Goal: Task Accomplishment & Management: Complete application form

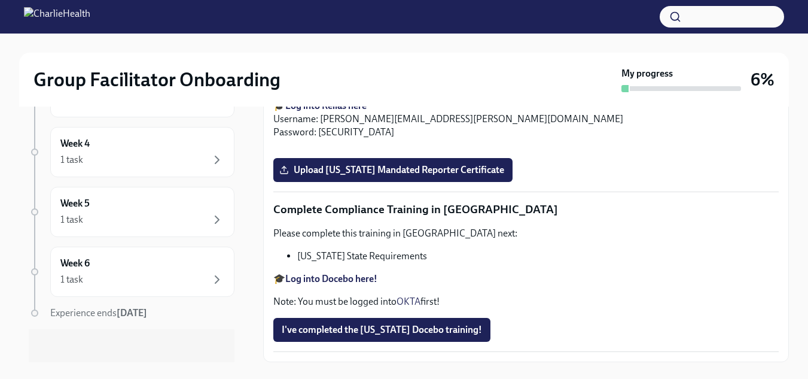
scroll to position [261, 0]
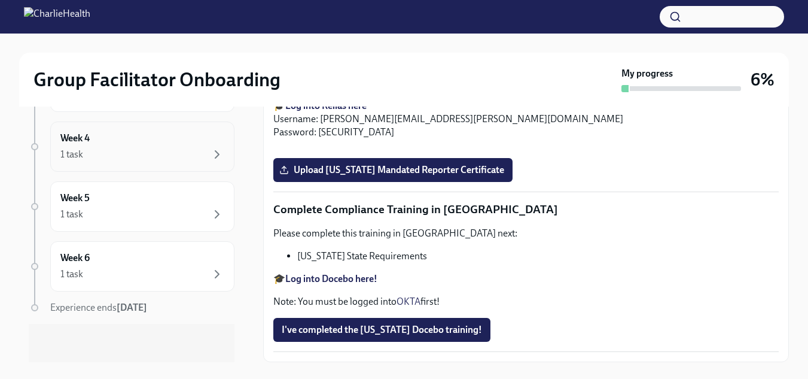
click at [166, 161] on div "1 task" at bounding box center [142, 154] width 164 height 14
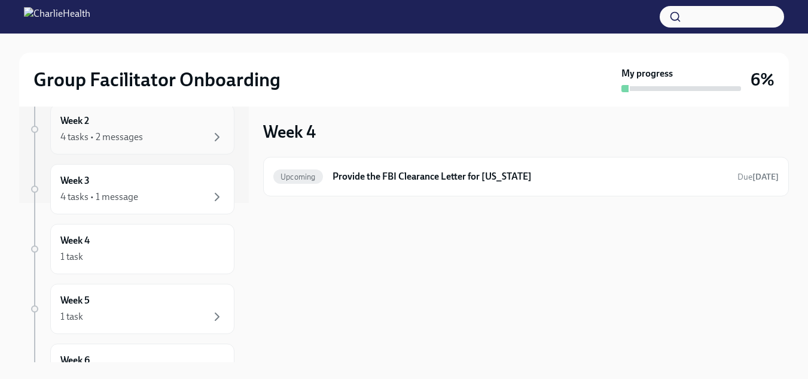
scroll to position [160, 0]
click at [172, 308] on div "Week 5 1 task" at bounding box center [142, 308] width 164 height 30
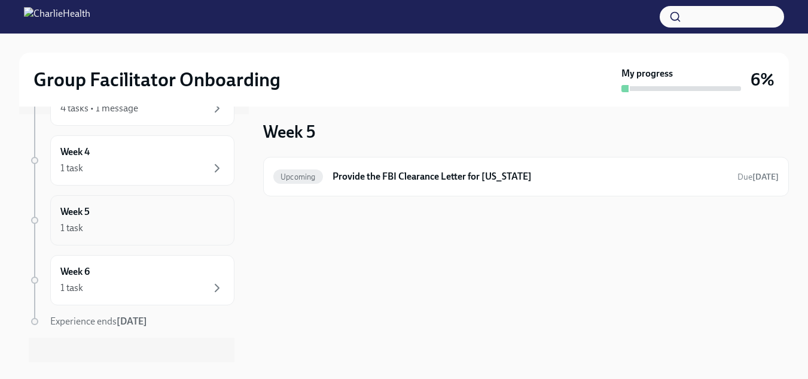
scroll to position [261, 0]
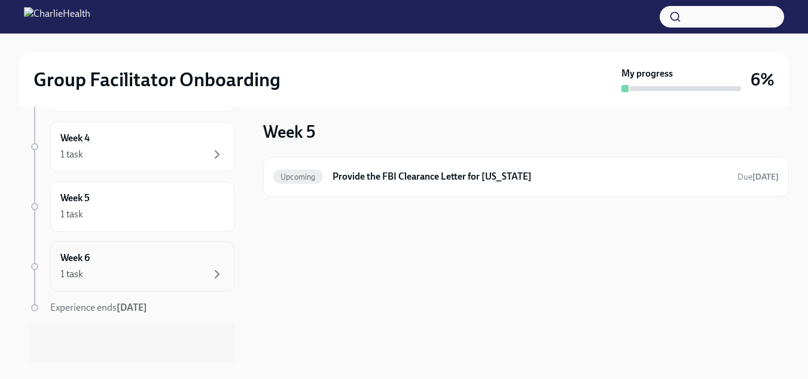
click at [188, 272] on div "1 task" at bounding box center [142, 274] width 164 height 14
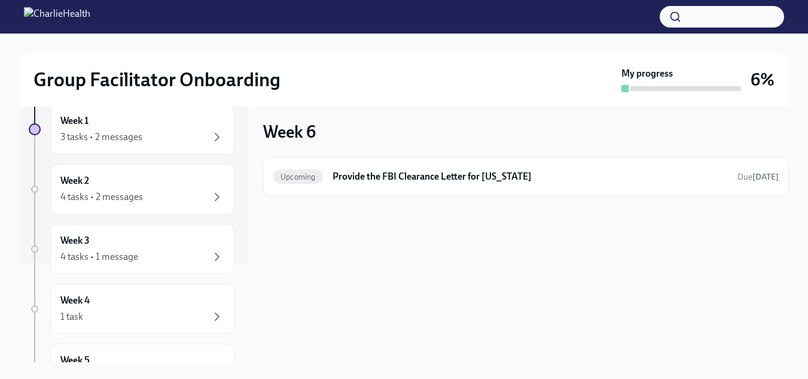
scroll to position [83, 0]
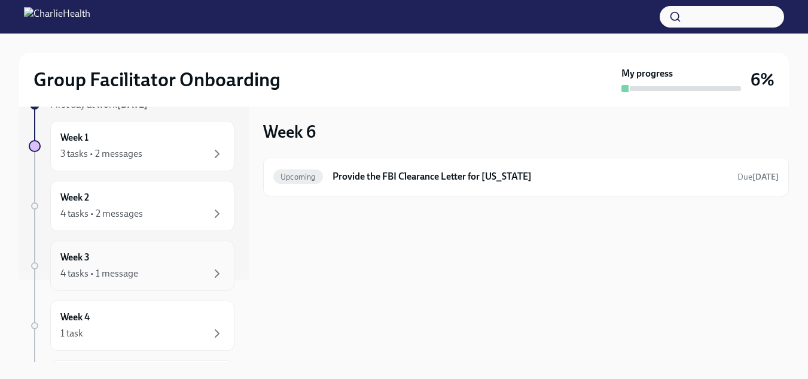
click at [156, 262] on div "Week 3 4 tasks • 1 message" at bounding box center [142, 266] width 164 height 30
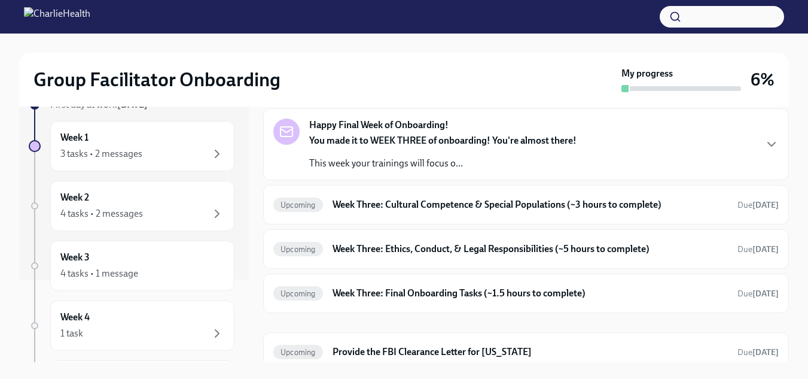
scroll to position [58, 0]
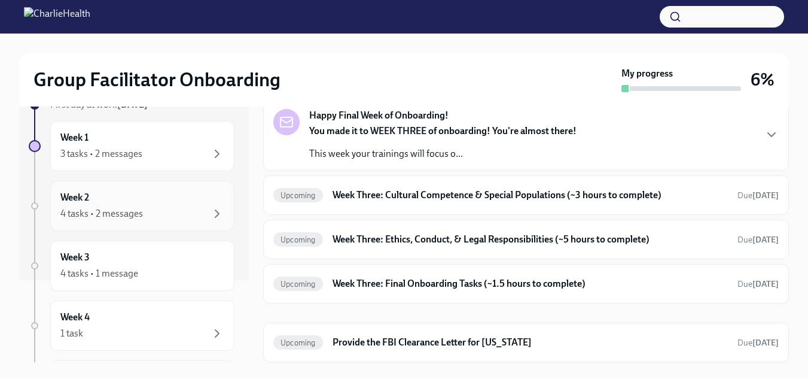
click at [124, 199] on div "Week 2 4 tasks • 2 messages" at bounding box center [142, 206] width 164 height 30
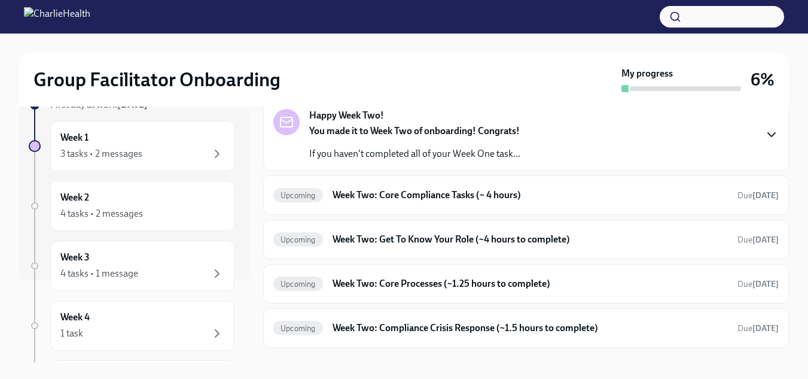
click at [765, 133] on icon "button" at bounding box center [772, 134] width 14 height 14
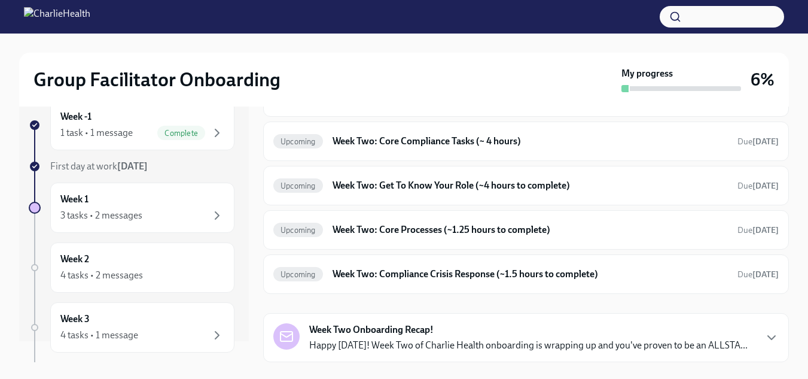
scroll to position [11, 0]
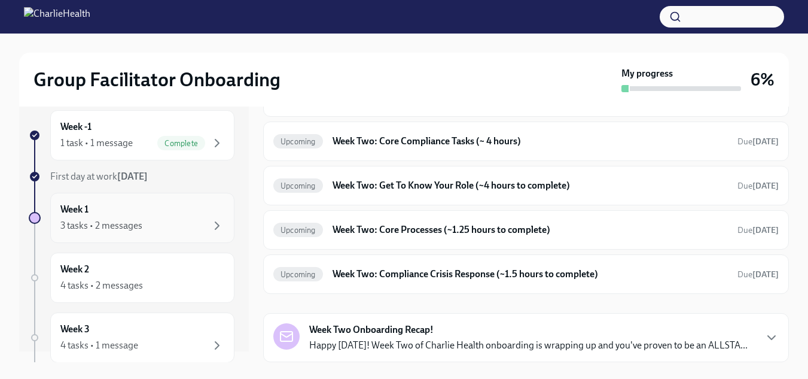
click at [160, 200] on div "Week 1 3 tasks • 2 messages" at bounding box center [142, 218] width 184 height 50
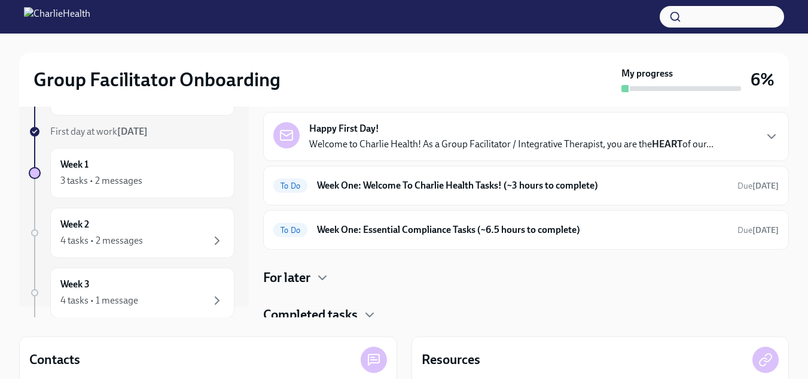
scroll to position [30, 0]
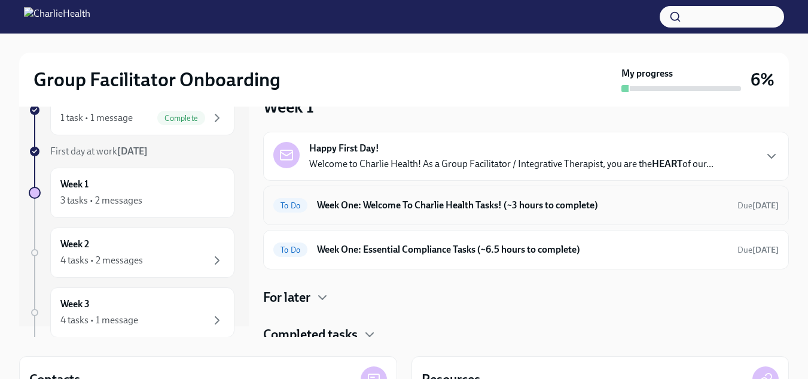
click at [670, 199] on h6 "Week One: Welcome To Charlie Health Tasks! (~3 hours to complete)" at bounding box center [522, 205] width 411 height 13
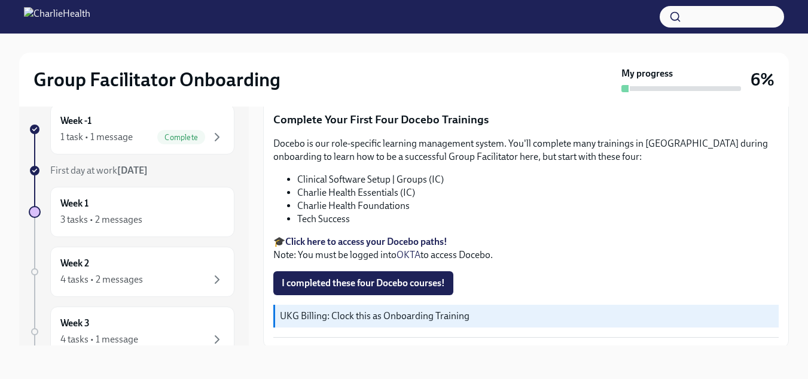
scroll to position [1693, 0]
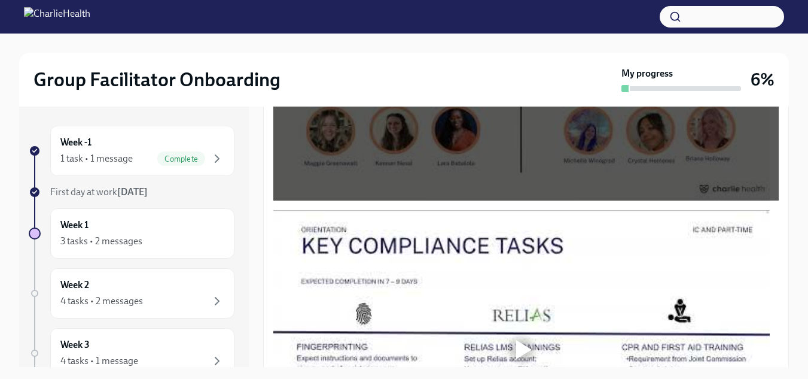
scroll to position [821, 0]
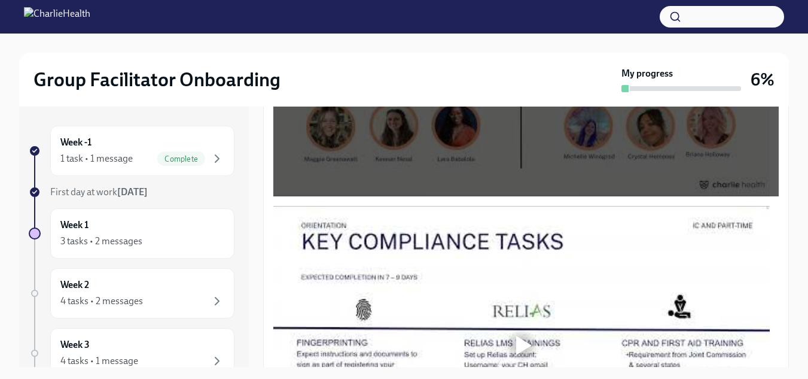
click at [426, 260] on div at bounding box center [521, 345] width 497 height 279
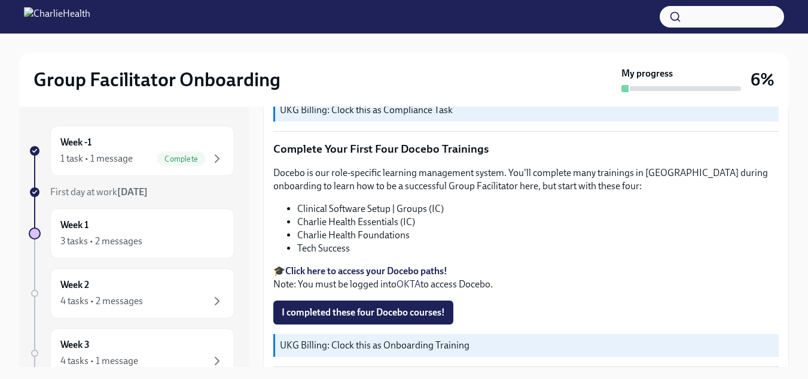
scroll to position [1683, 0]
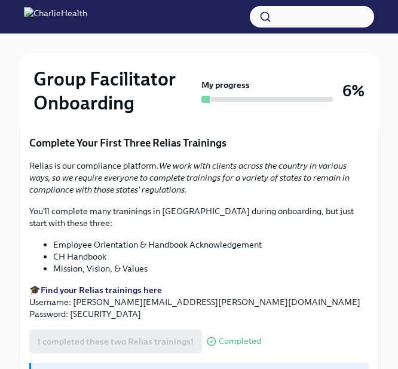
scroll to position [1536, 0]
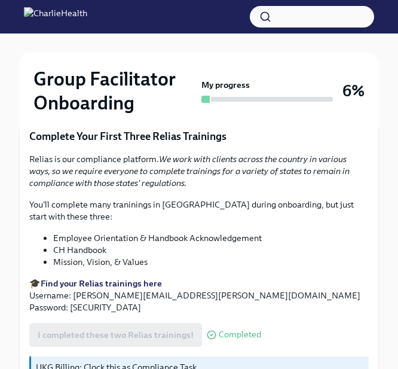
drag, startPoint x: 260, startPoint y: 332, endPoint x: 199, endPoint y: 201, distance: 144.8
click at [199, 201] on p "You'll complete many traninings in [GEOGRAPHIC_DATA] during onboarding, but jus…" at bounding box center [199, 211] width 340 height 24
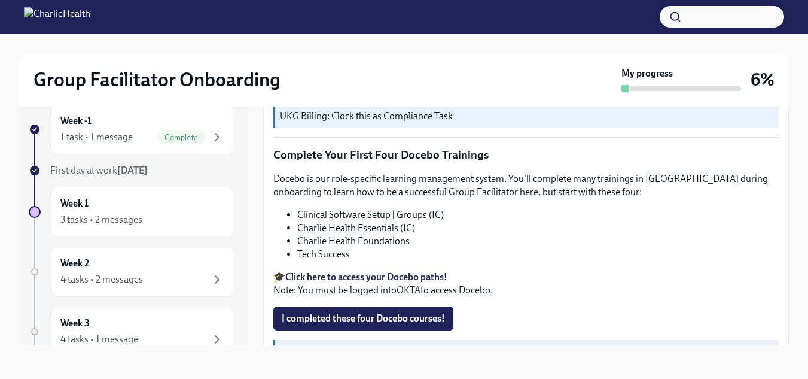
scroll to position [1648, 0]
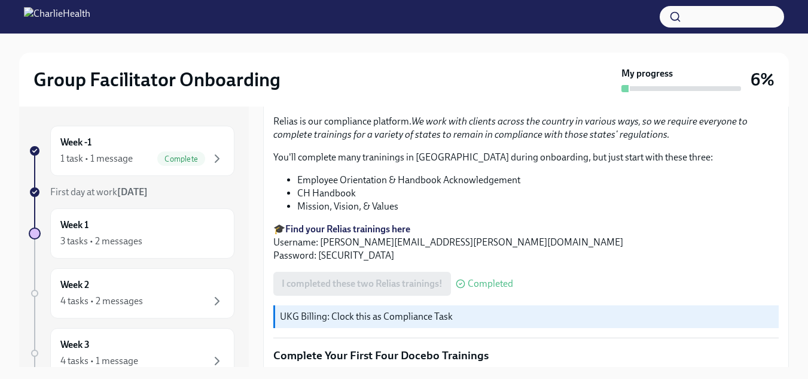
scroll to position [1714, 0]
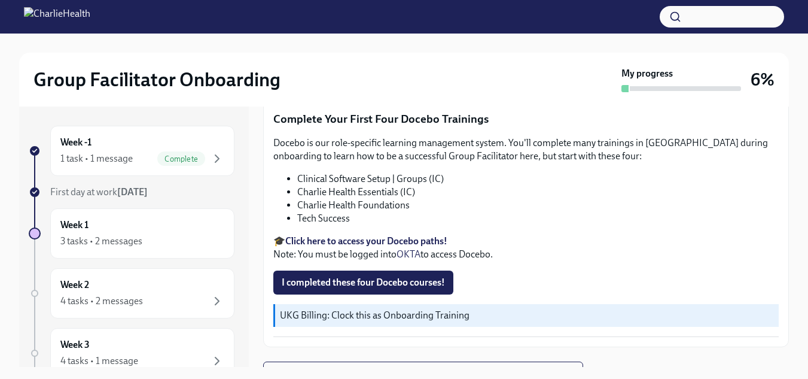
click at [501, 136] on p "Docebo is our role-specific learning management system. You'll complete many tr…" at bounding box center [526, 149] width 506 height 26
click at [417, 276] on span "I completed these four Docebo courses!" at bounding box center [363, 282] width 163 height 12
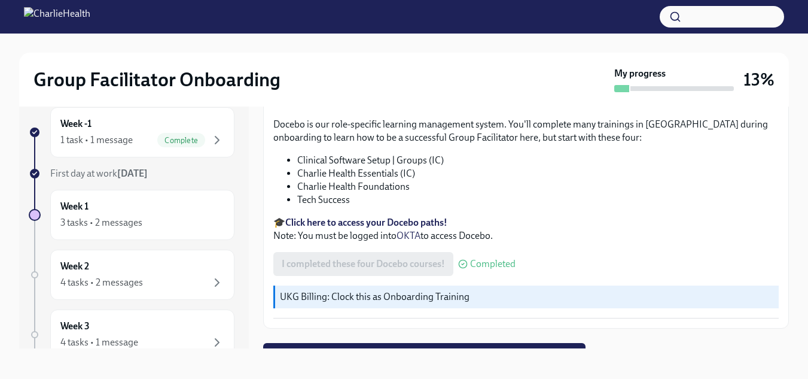
scroll to position [22, 0]
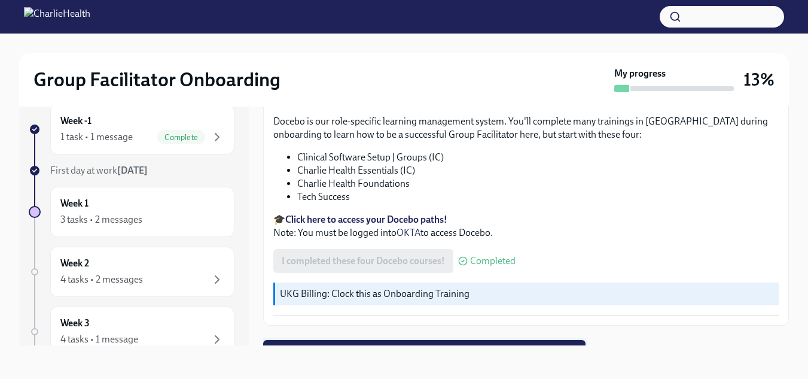
click at [480, 340] on button "Next task : Week One: Essential Compliance Tasks (~6.5 hours to complete)" at bounding box center [424, 352] width 322 height 24
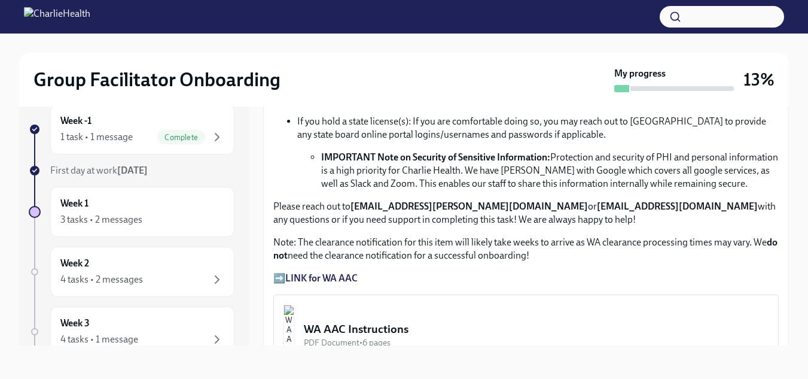
scroll to position [801, 0]
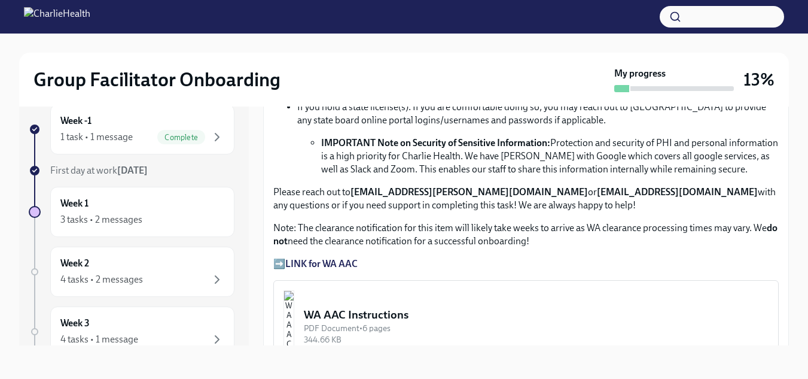
click at [332, 258] on strong "LINK for WA AAC" at bounding box center [321, 263] width 72 height 11
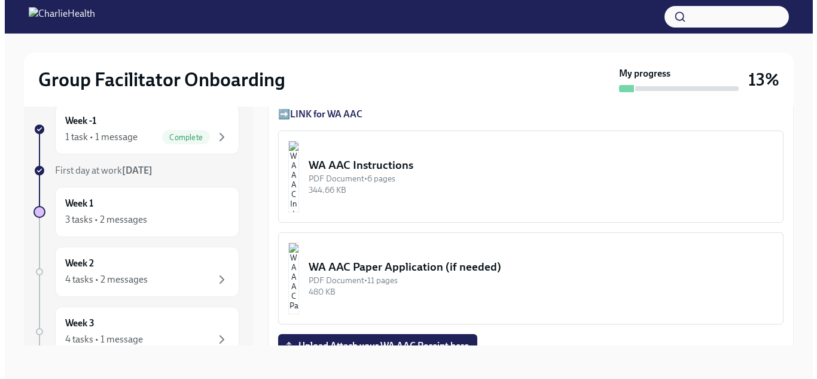
scroll to position [975, 0]
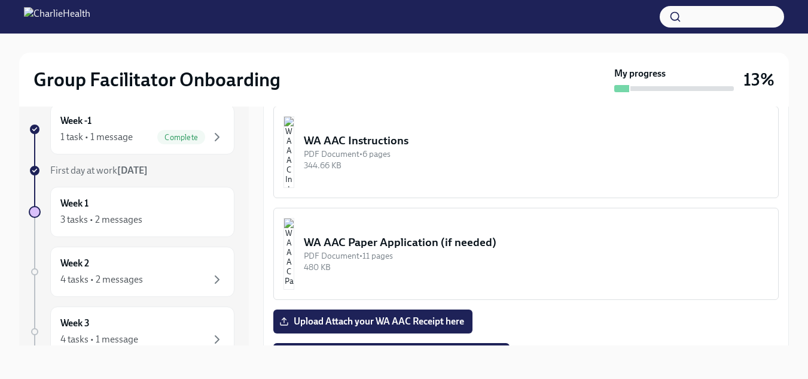
click at [294, 156] on img "button" at bounding box center [289, 152] width 11 height 72
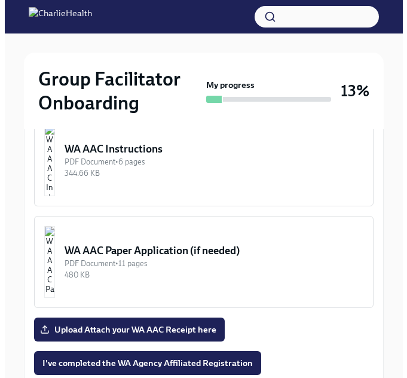
scroll to position [1143, 0]
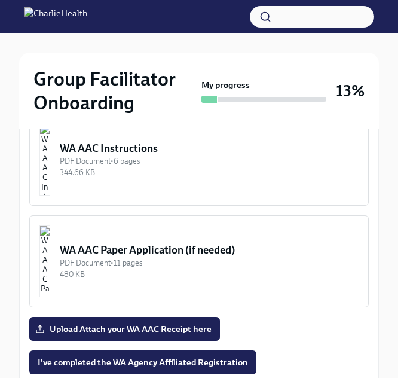
click at [50, 149] on img "button" at bounding box center [44, 160] width 11 height 72
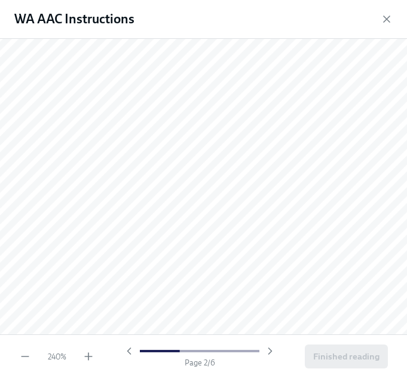
scroll to position [1612, 0]
click at [26, 353] on icon "button" at bounding box center [25, 357] width 12 height 12
click at [22, 360] on icon "button" at bounding box center [25, 357] width 12 height 12
click at [23, 359] on icon "button" at bounding box center [25, 357] width 12 height 12
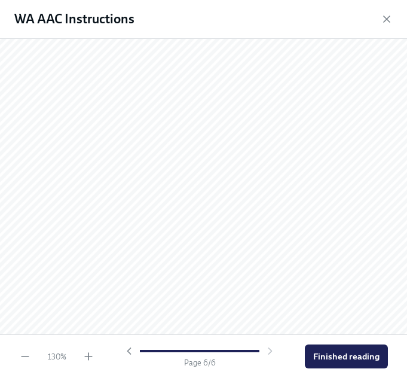
scroll to position [3486, 2]
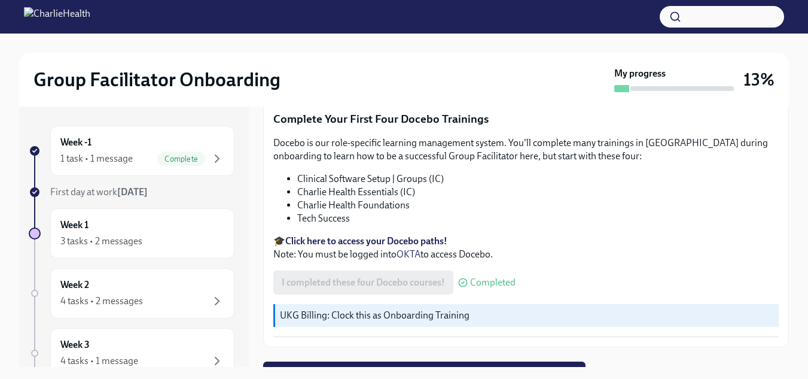
scroll to position [22, 0]
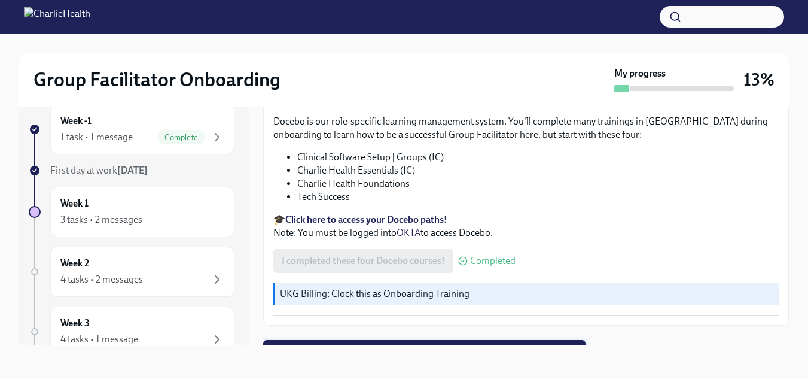
click at [395, 346] on span "Next task : Week One: Essential Compliance Tasks (~6.5 hours to complete)" at bounding box center [425, 352] width 306 height 12
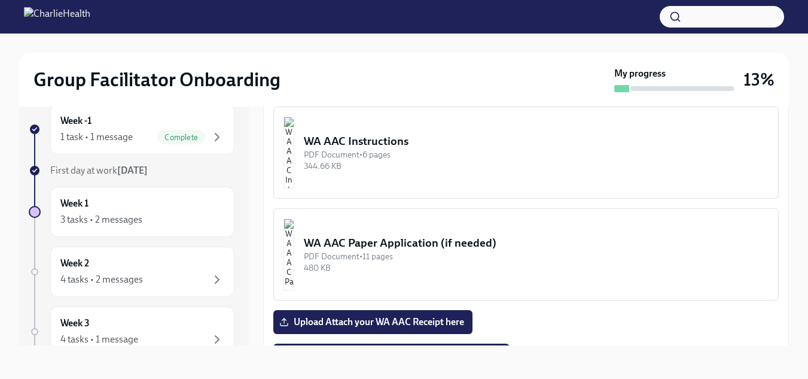
scroll to position [1005, 0]
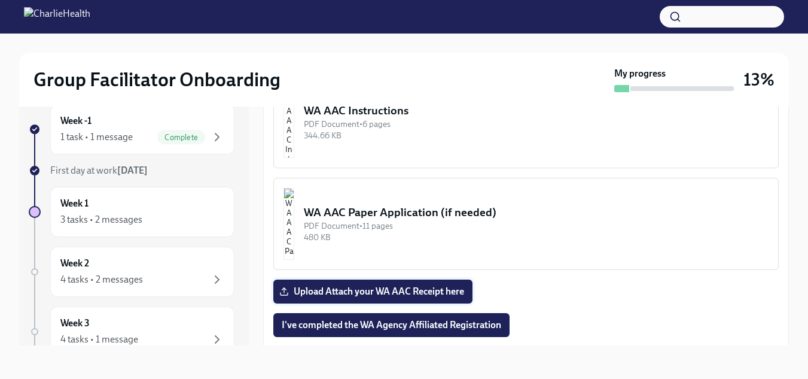
click at [410, 287] on span "Upload Attach your WA AAC Receipt here" at bounding box center [373, 291] width 182 height 12
click at [0, 0] on input "Upload Attach your WA AAC Receipt here" at bounding box center [0, 0] width 0 height 0
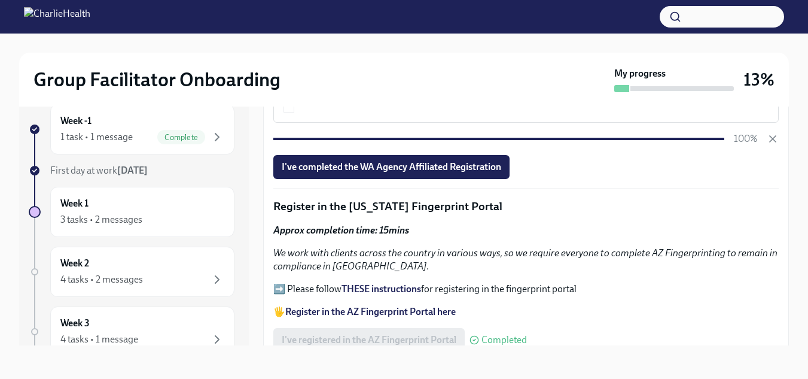
scroll to position [1154, 0]
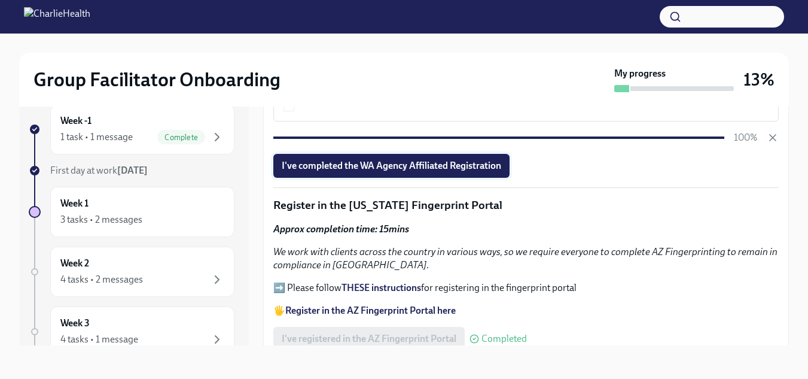
click at [366, 163] on span "I've completed the WA Agency Affiliated Registration" at bounding box center [392, 166] width 220 height 12
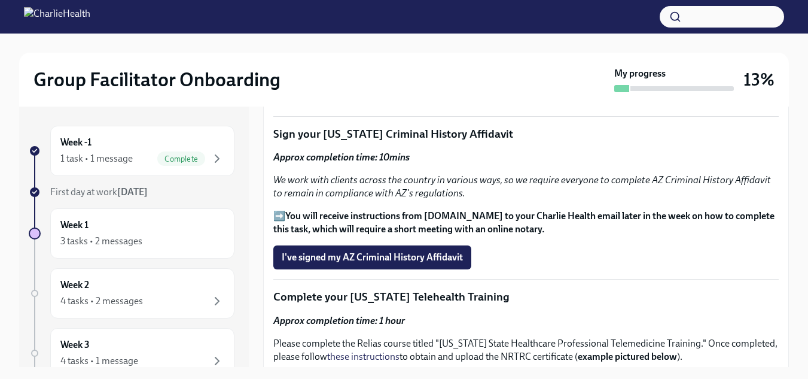
scroll to position [1429, 0]
drag, startPoint x: 352, startPoint y: 231, endPoint x: 358, endPoint y: 222, distance: 10.8
click at [358, 222] on p "➡️ You will receive instructions from Proof.com to your Charlie Health email la…" at bounding box center [526, 223] width 506 height 26
click at [358, 222] on strong "You will receive instructions from [DOMAIN_NAME] to your Charlie Health email l…" at bounding box center [523, 223] width 501 height 25
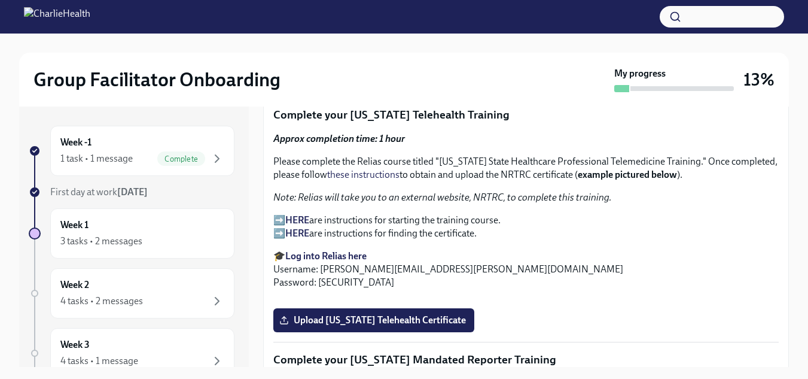
scroll to position [1612, 0]
click at [350, 249] on strong "Log into Relias here" at bounding box center [325, 254] width 81 height 11
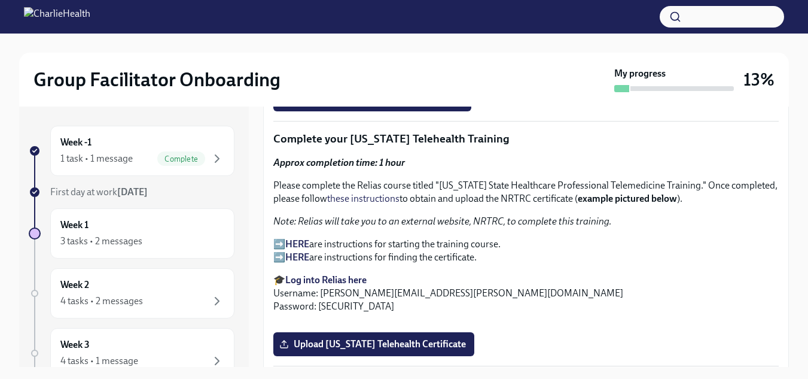
scroll to position [1587, 0]
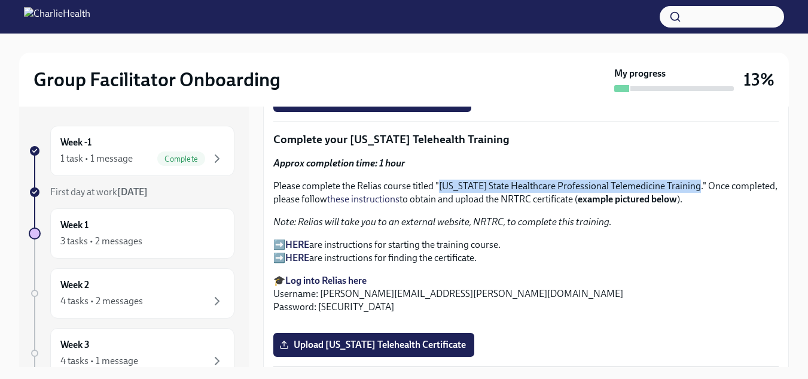
drag, startPoint x: 440, startPoint y: 179, endPoint x: 700, endPoint y: 187, distance: 260.4
click at [700, 187] on p "Please complete the Relias course titled "Washington State Healthcare Professio…" at bounding box center [526, 192] width 506 height 26
copy p "Washington State Healthcare Professional Telemedicine Training"
click at [400, 194] on link "these instructions" at bounding box center [363, 198] width 72 height 11
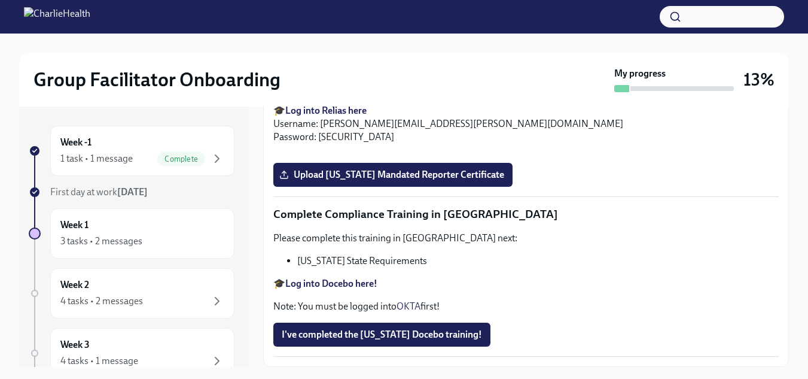
scroll to position [2214, 0]
click at [319, 116] on strong "Log into Relias here" at bounding box center [325, 110] width 81 height 11
click at [333, 116] on strong "Log into Relias here" at bounding box center [325, 110] width 81 height 11
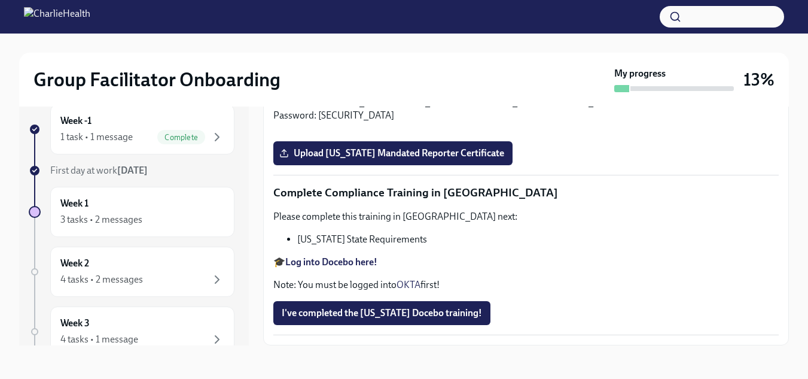
scroll to position [2050, 0]
click at [0, 0] on input "Upload Washington Telehealth Certificate" at bounding box center [0, 0] width 0 height 0
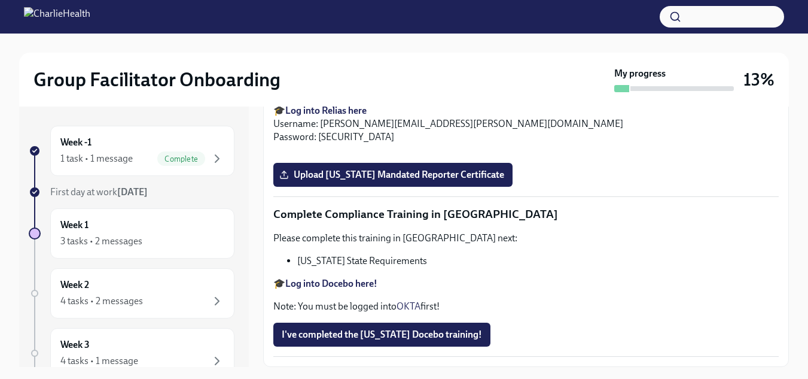
scroll to position [2575, 0]
click at [406, 181] on span "Upload [US_STATE] Mandated Reporter Certificate" at bounding box center [393, 175] width 223 height 12
click at [0, 0] on input "Upload [US_STATE] Mandated Reporter Certificate" at bounding box center [0, 0] width 0 height 0
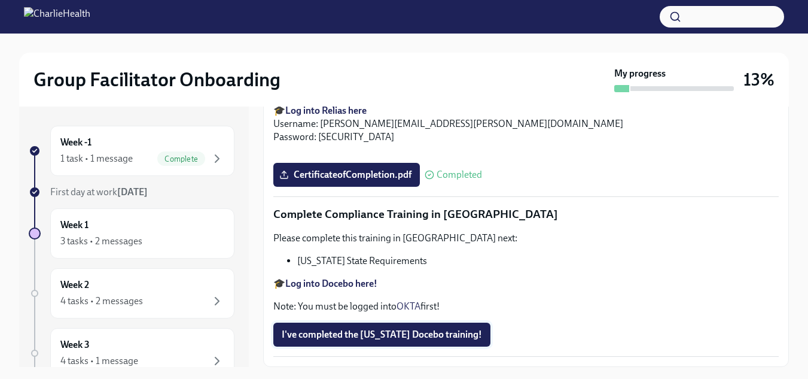
click at [375, 331] on span "I've completed the [US_STATE] Docebo training!" at bounding box center [382, 334] width 200 height 12
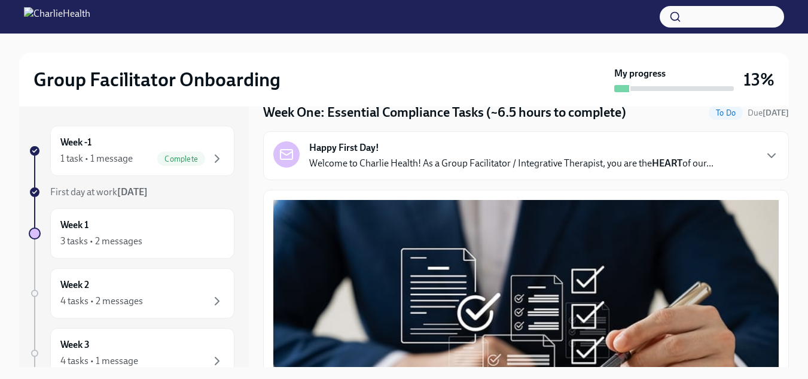
scroll to position [0, 0]
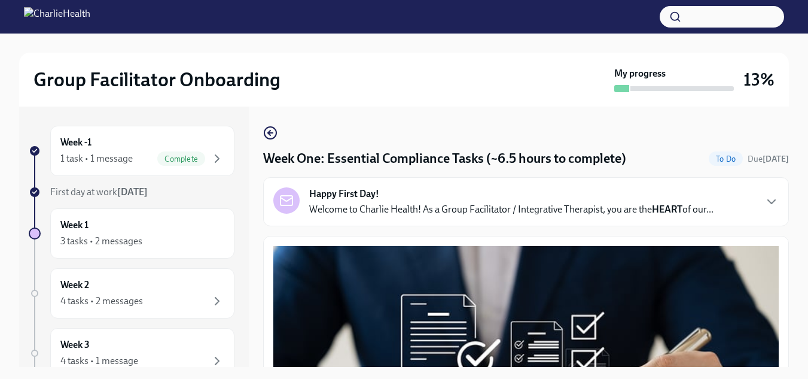
click at [418, 197] on div "Happy First Day! Welcome to Charlie Health! As a Group Facilitator / Integrativ…" at bounding box center [511, 201] width 404 height 29
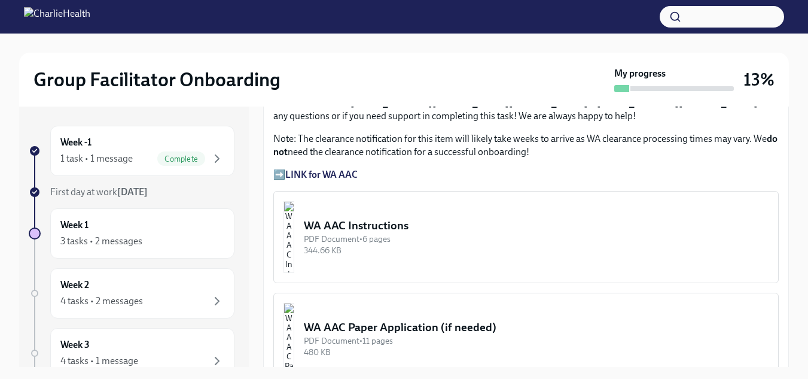
scroll to position [1250, 0]
click at [137, 226] on div "Week 1 3 tasks • 2 messages" at bounding box center [142, 233] width 164 height 30
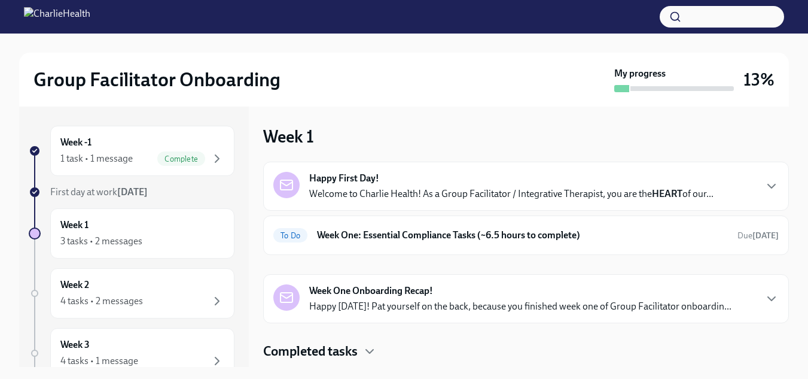
click at [442, 176] on div "Happy First Day! Welcome to Charlie Health! As a Group Facilitator / Integrativ…" at bounding box center [511, 186] width 404 height 29
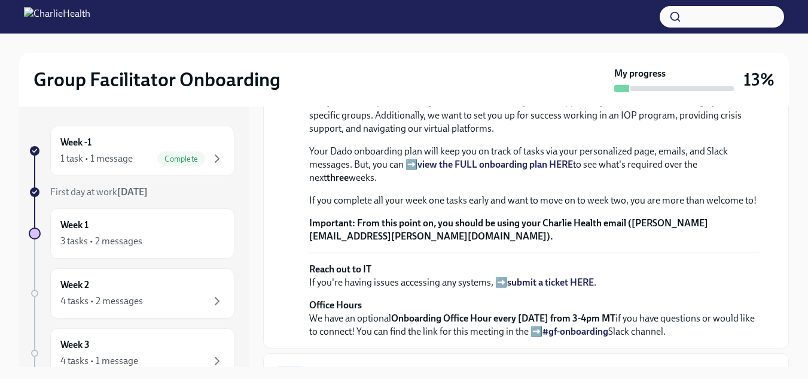
scroll to position [207, 0]
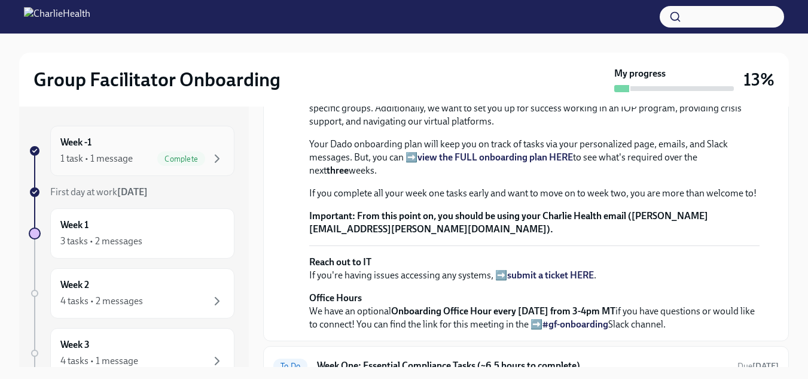
click at [133, 158] on div "1 task • 1 message Complete" at bounding box center [142, 158] width 164 height 14
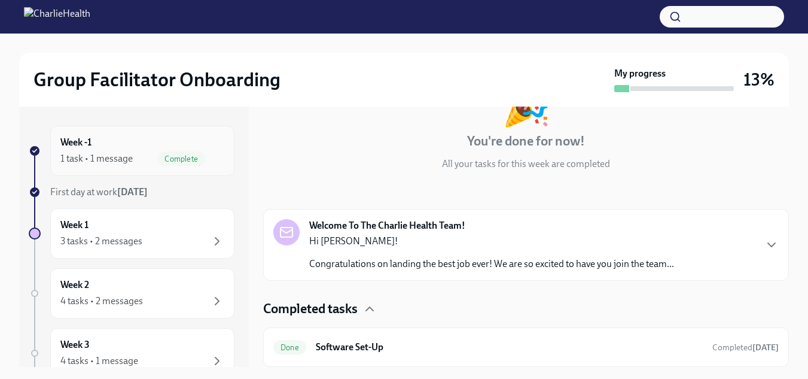
scroll to position [95, 0]
click at [562, 260] on p "Congratulations on landing the best job ever! We are so excited to have you joi…" at bounding box center [491, 263] width 365 height 13
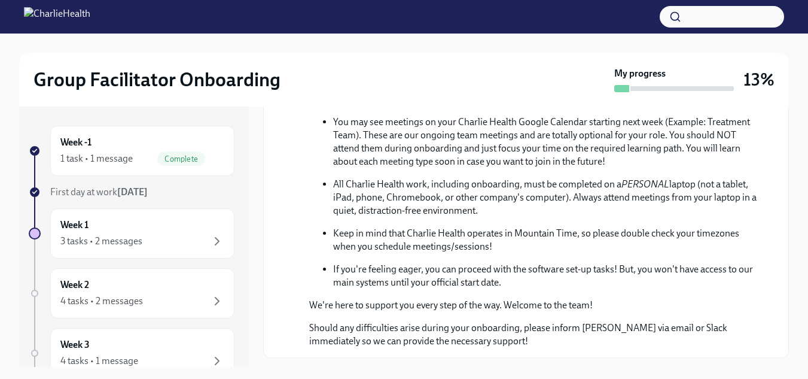
scroll to position [448, 0]
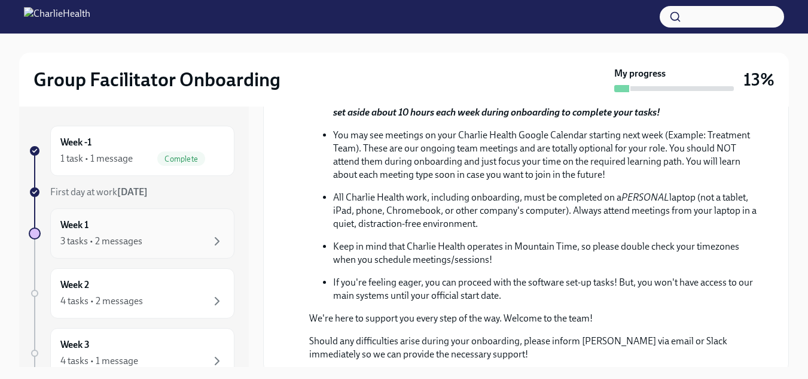
click at [141, 237] on div "3 tasks • 2 messages" at bounding box center [101, 241] width 82 height 13
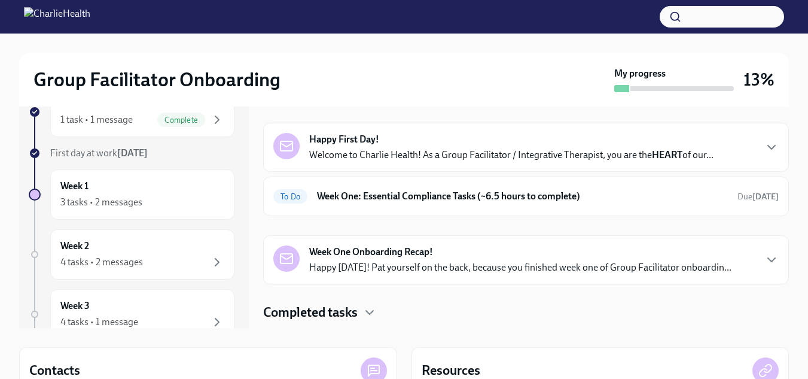
scroll to position [38, 0]
click at [580, 182] on div "To Do Week One: Essential Compliance Tasks (~6.5 hours to complete) Due in 2 da…" at bounding box center [526, 196] width 526 height 39
click at [564, 202] on h6 "Week One: Essential Compliance Tasks (~6.5 hours to complete)" at bounding box center [522, 196] width 411 height 13
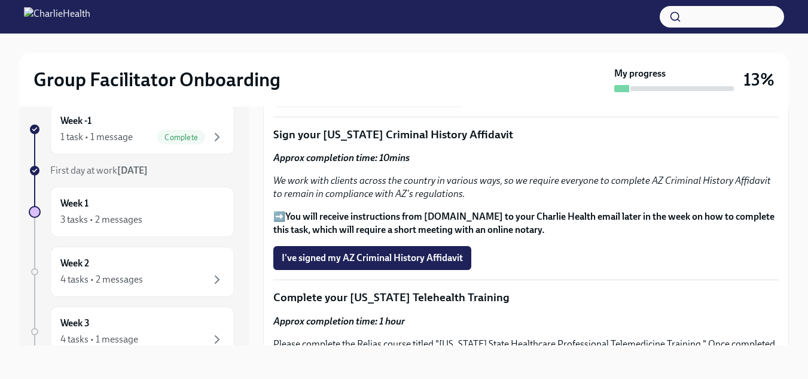
scroll to position [1384, 0]
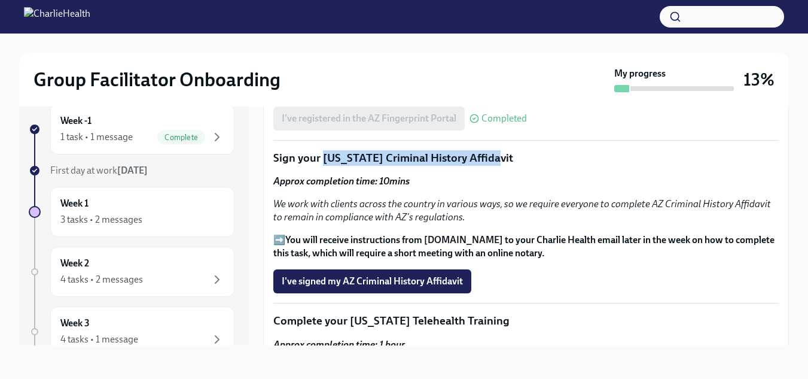
drag, startPoint x: 492, startPoint y: 154, endPoint x: 322, endPoint y: 153, distance: 170.5
click at [322, 153] on p "Sign your Arizona Criminal History Affidavit" at bounding box center [526, 158] width 506 height 16
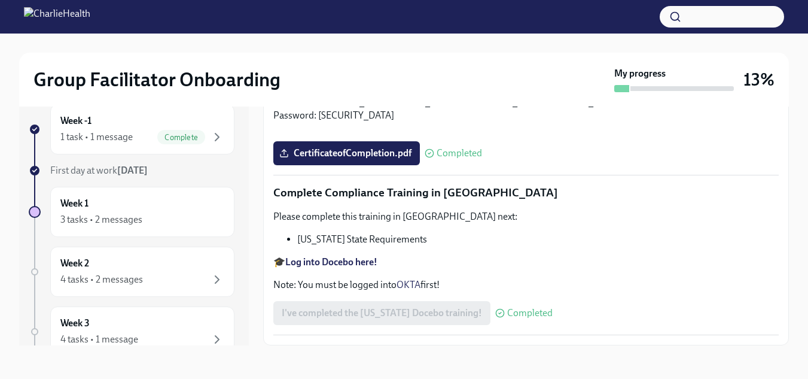
scroll to position [2687, 0]
click at [165, 264] on div "Week 2 4 tasks • 2 messages" at bounding box center [142, 272] width 164 height 30
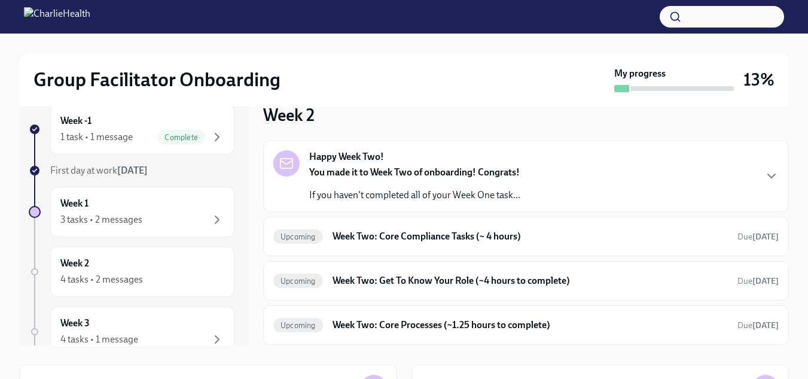
click at [452, 174] on strong "You made it to Week Two of onboarding! Congrats!" at bounding box center [414, 171] width 211 height 11
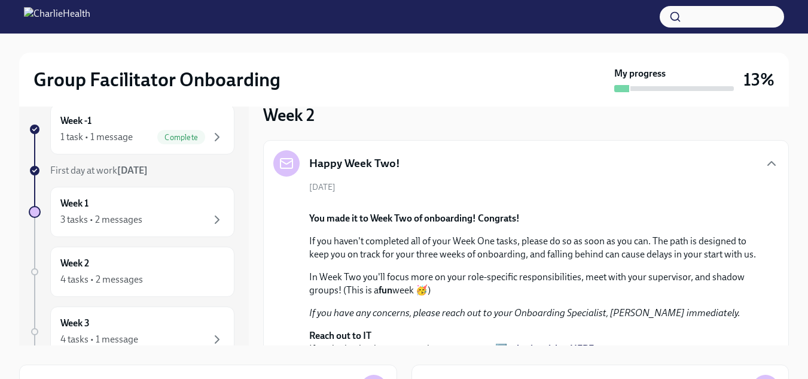
click at [693, 163] on div "Happy Week Two!" at bounding box center [526, 163] width 506 height 26
click at [768, 162] on icon "button" at bounding box center [771, 164] width 7 height 4
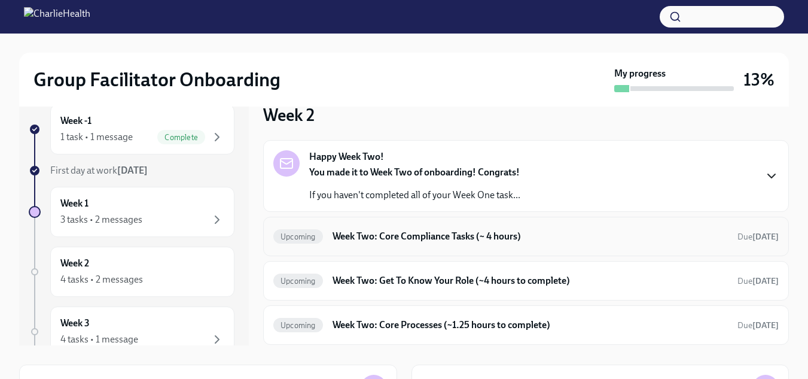
click at [579, 227] on div "Upcoming Week Two: Core Compliance Tasks (~ 4 hours) Due in 9 days" at bounding box center [526, 236] width 506 height 19
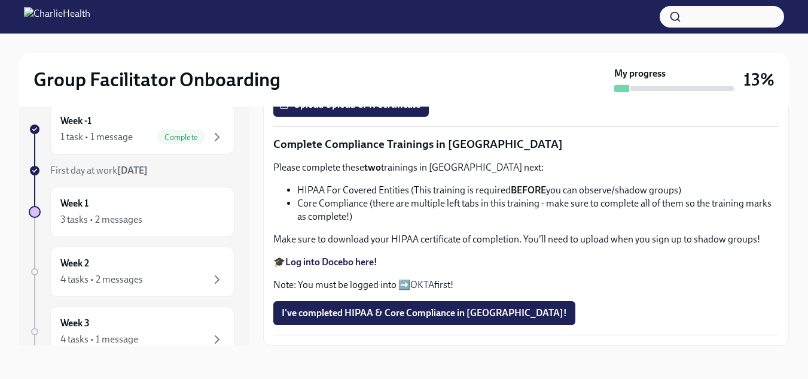
scroll to position [584, 0]
click at [451, 36] on strong "Complete your CPR & First Aid training HERE" at bounding box center [379, 30] width 188 height 11
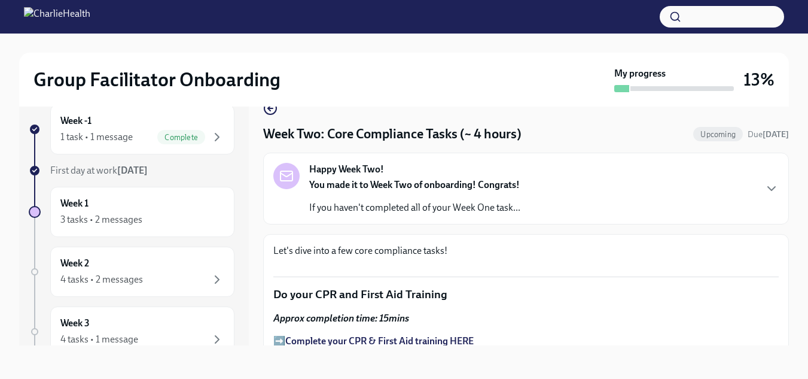
scroll to position [0, 0]
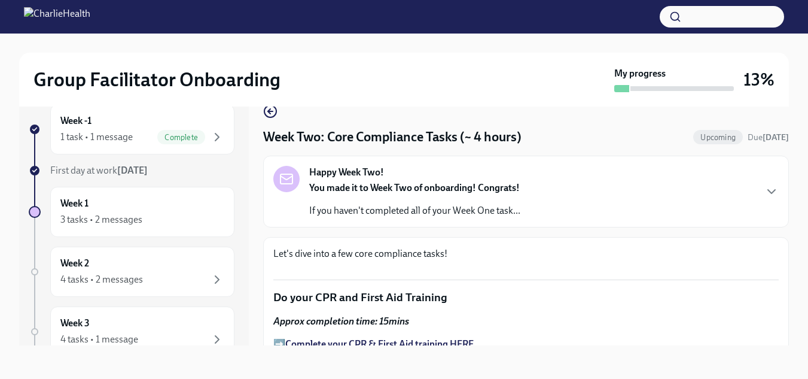
click at [560, 210] on div "Happy Week Two! You made it to Week Two of onboarding! Congrats! If you haven't…" at bounding box center [526, 191] width 506 height 51
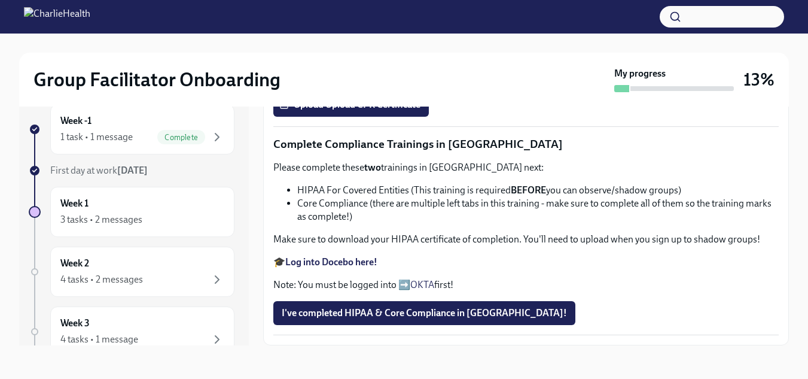
scroll to position [543, 0]
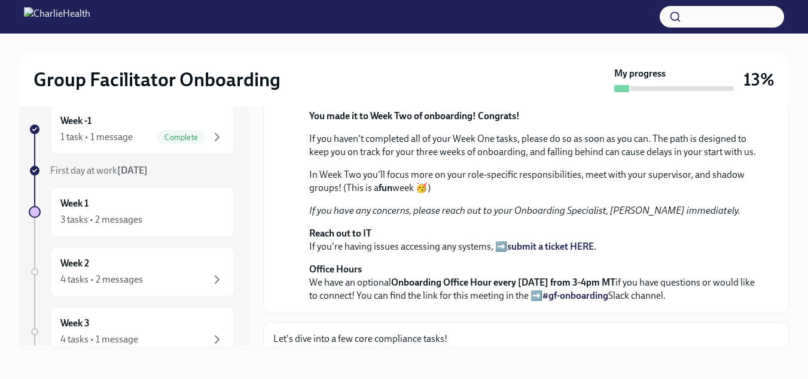
scroll to position [0, 0]
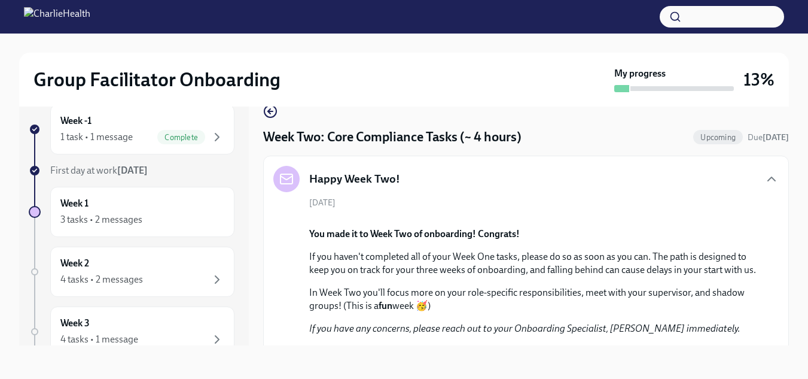
click at [499, 186] on div "Happy Week Two!" at bounding box center [526, 179] width 506 height 26
click at [765, 178] on icon "button" at bounding box center [772, 179] width 14 height 14
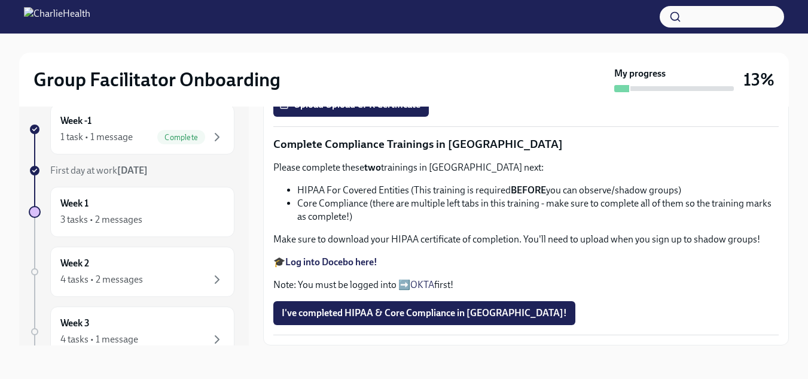
scroll to position [774, 0]
click at [336, 267] on strong "Log into Docebo here!" at bounding box center [331, 261] width 92 height 11
click at [434, 36] on strong "Complete your CPR & First Aid training HERE" at bounding box center [379, 30] width 188 height 11
click at [391, 111] on span "Upload Upload CPR Certificate" at bounding box center [351, 105] width 139 height 12
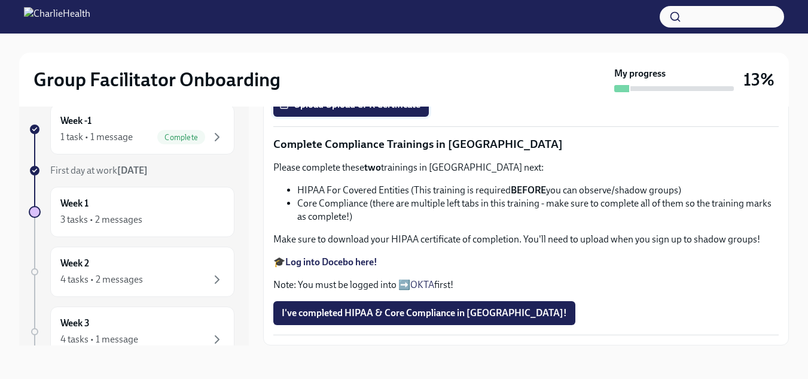
click at [0, 0] on input "Upload Upload CPR Certificate" at bounding box center [0, 0] width 0 height 0
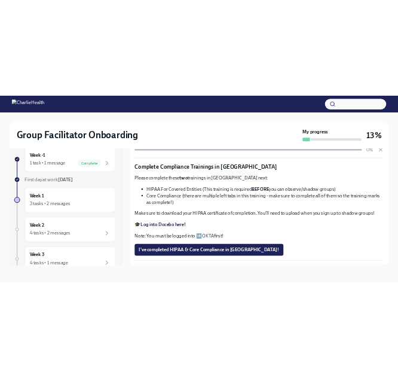
scroll to position [799, 0]
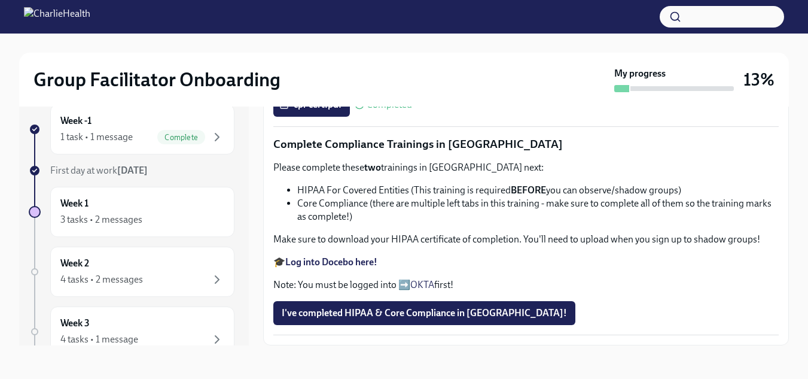
click at [367, 267] on strong "Log into Docebo here!" at bounding box center [331, 261] width 92 height 11
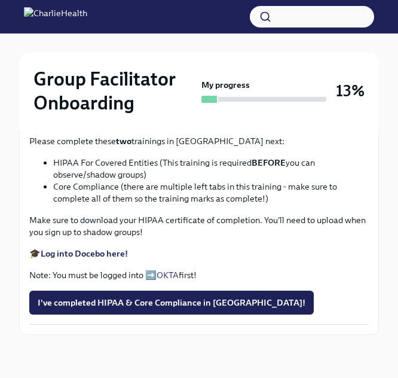
scroll to position [804, 0]
